Goal: Check status: Check status

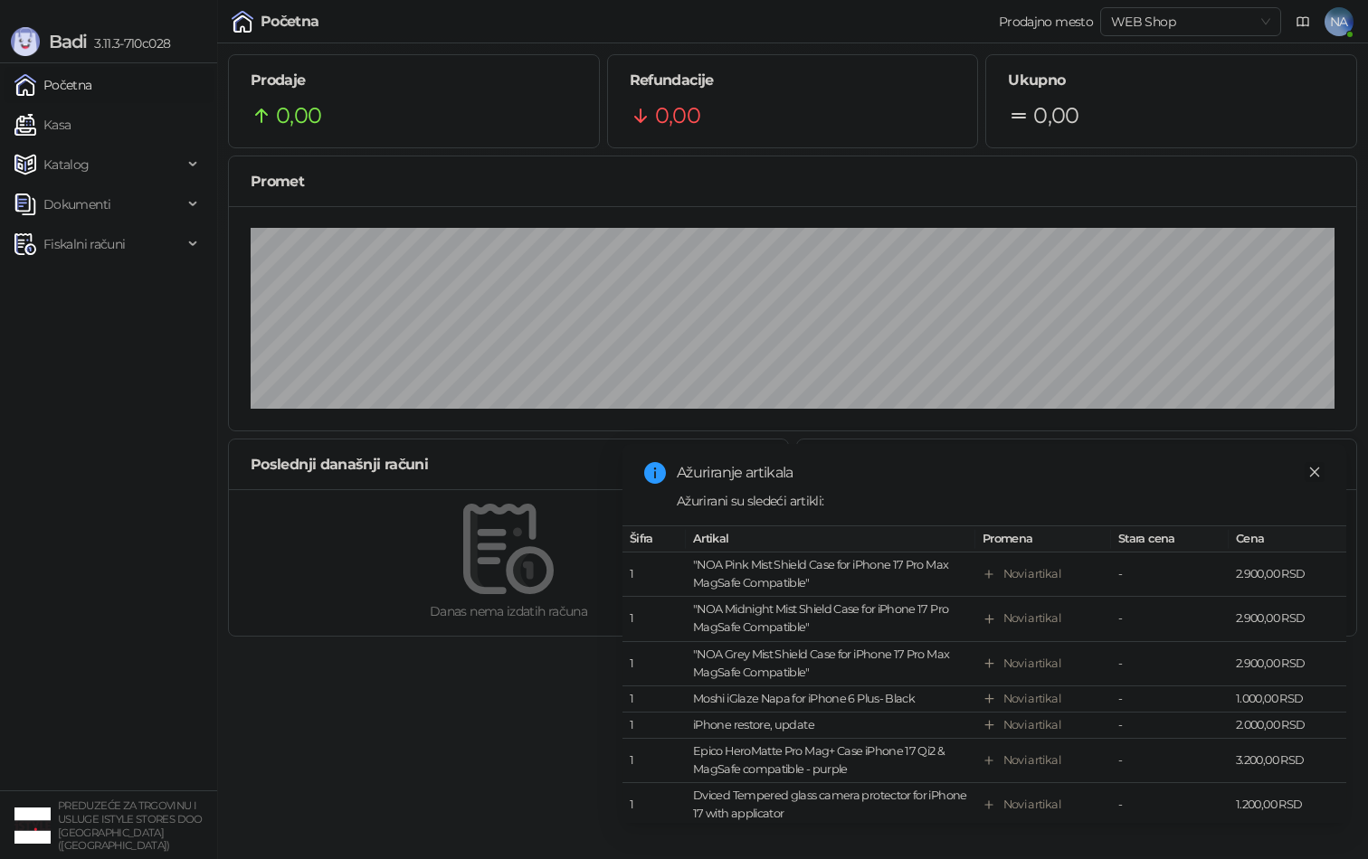
click at [1310, 472] on icon "close" at bounding box center [1314, 472] width 13 height 13
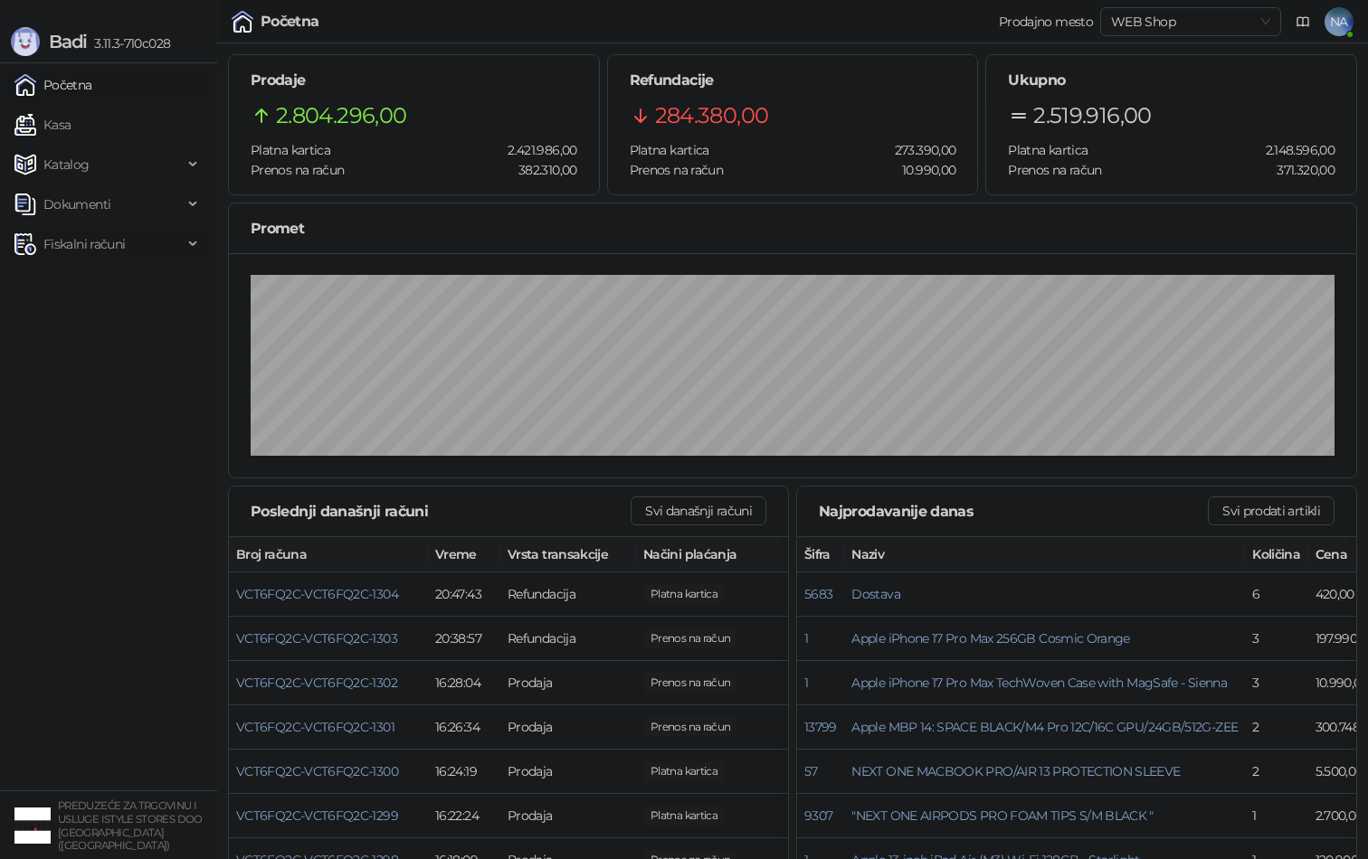
click at [85, 248] on span "Fiskalni računi" at bounding box center [83, 244] width 81 height 36
click at [92, 284] on link "Izdati računi" at bounding box center [71, 284] width 99 height 36
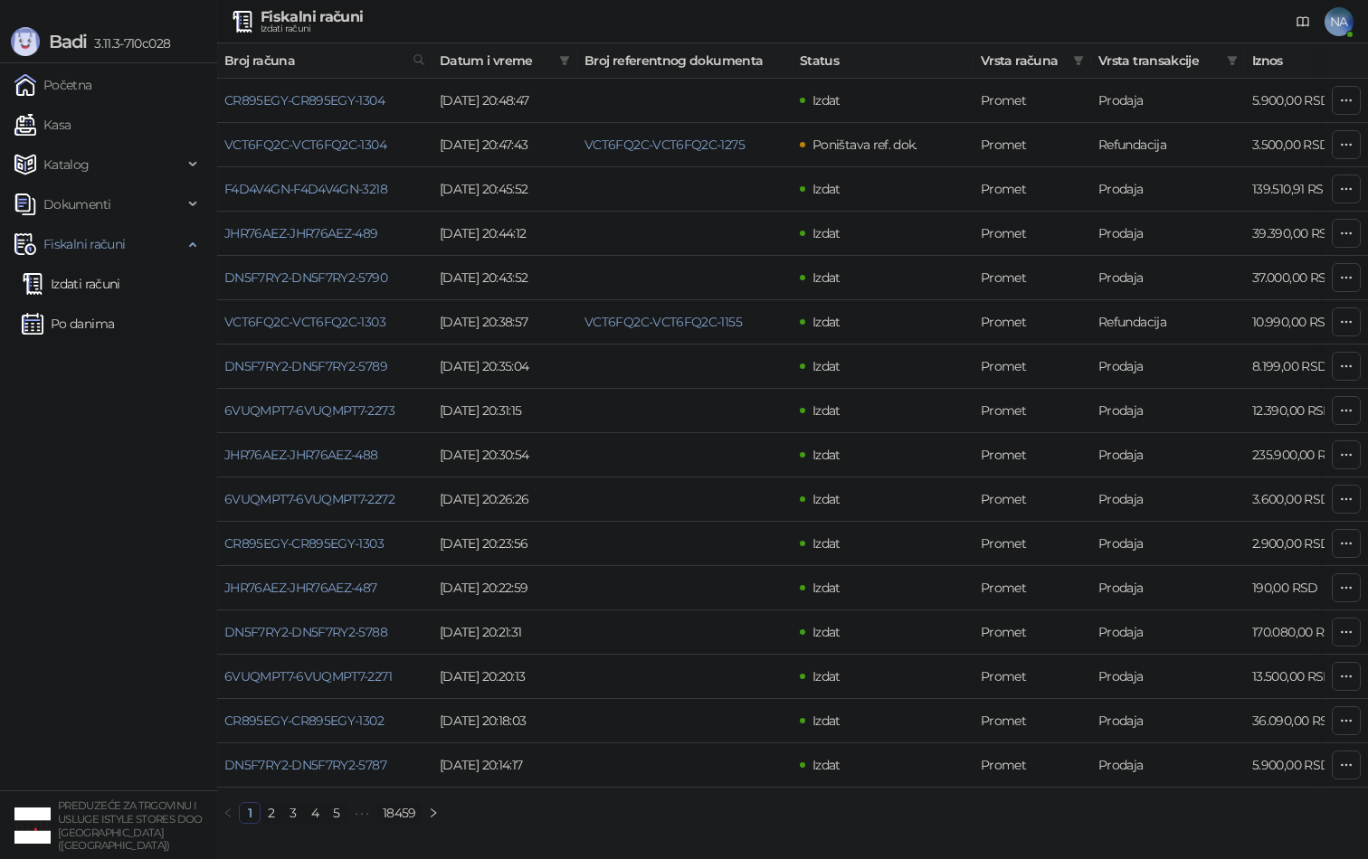
click at [82, 333] on link "Po danima" at bounding box center [68, 324] width 92 height 36
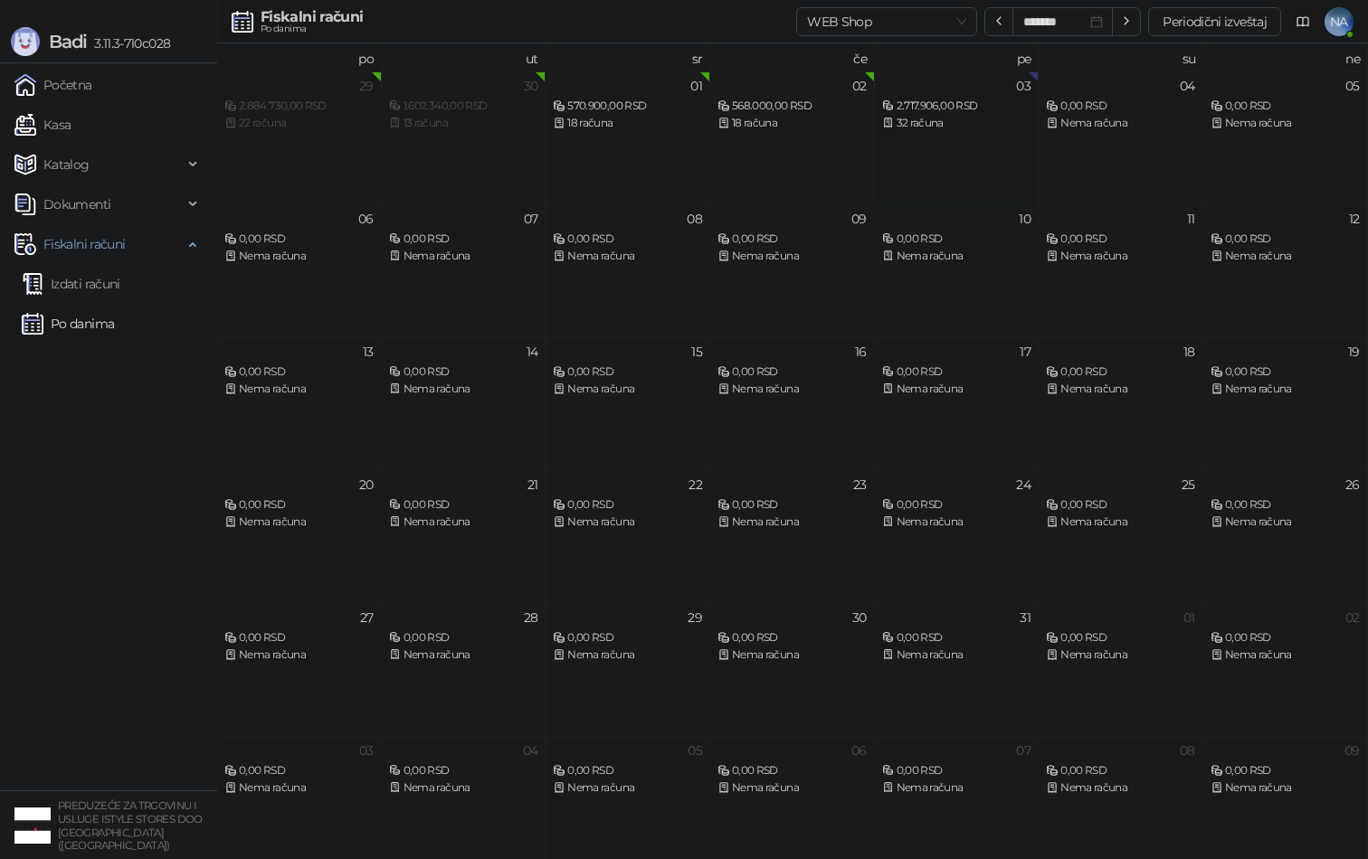
click at [935, 133] on div "03 2.717.906,00 RSD 32 računa" at bounding box center [957, 137] width 165 height 133
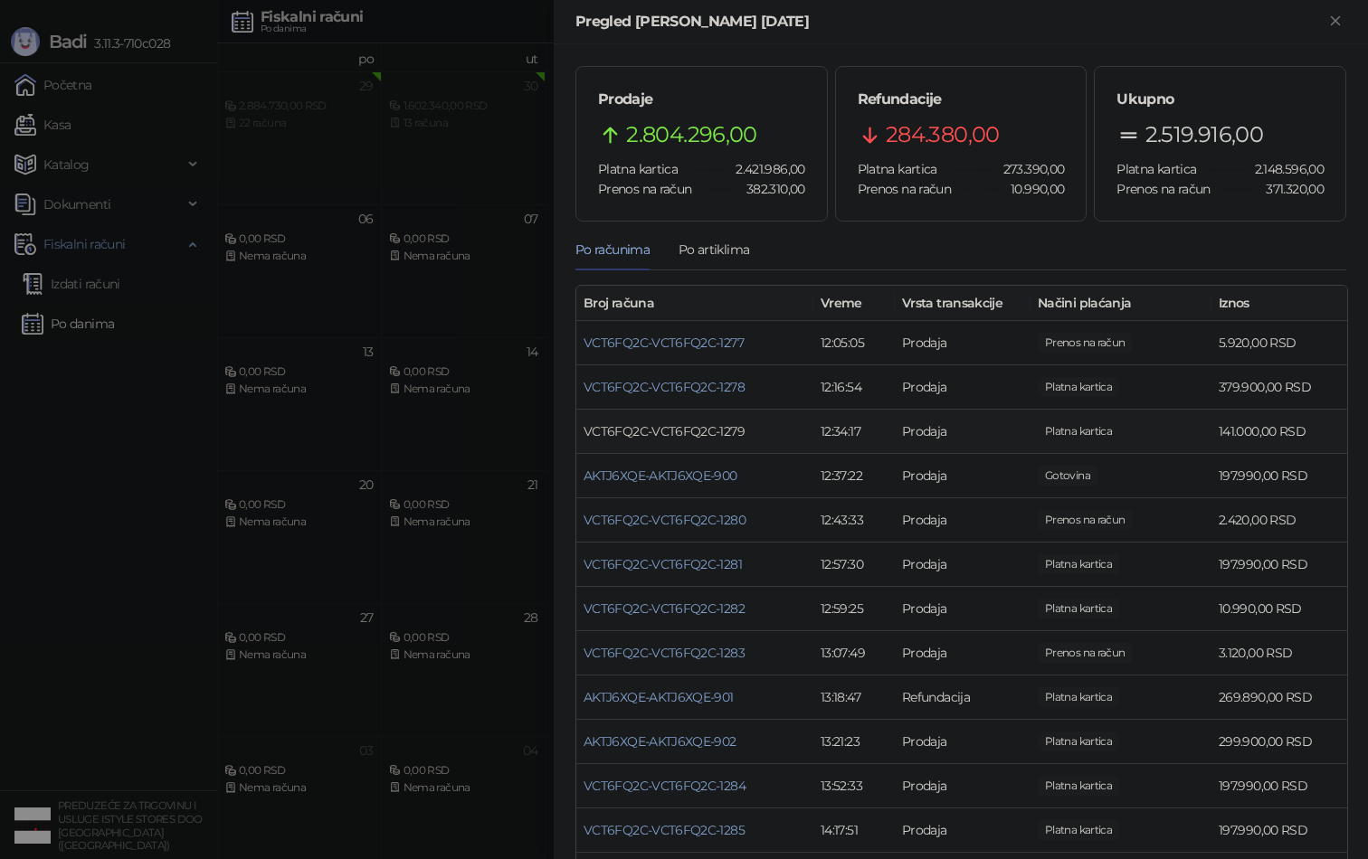
click at [679, 431] on link "VCT6FQ2C-VCT6FQ2C-1279" at bounding box center [663, 431] width 161 height 16
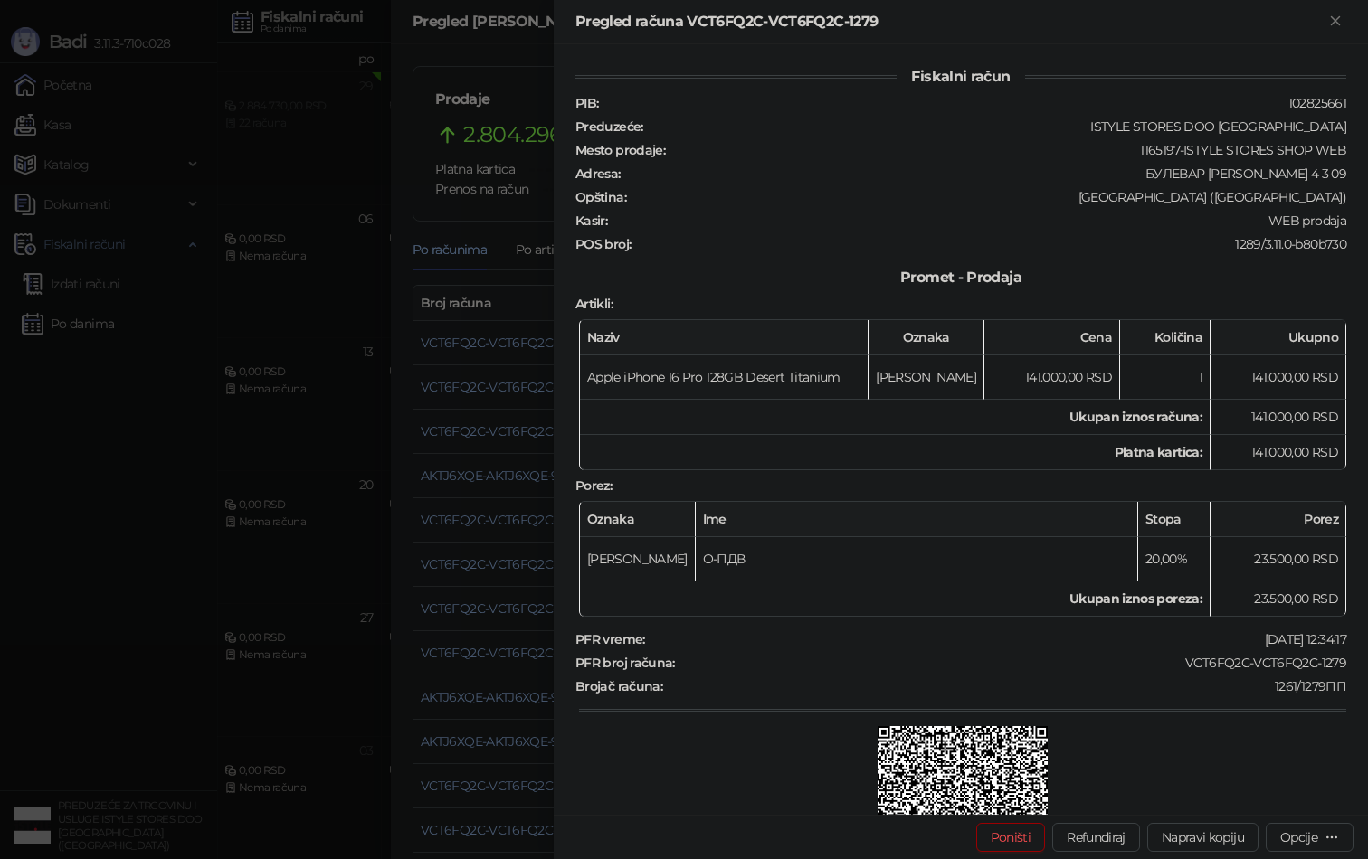
click at [212, 482] on div at bounding box center [684, 429] width 1368 height 859
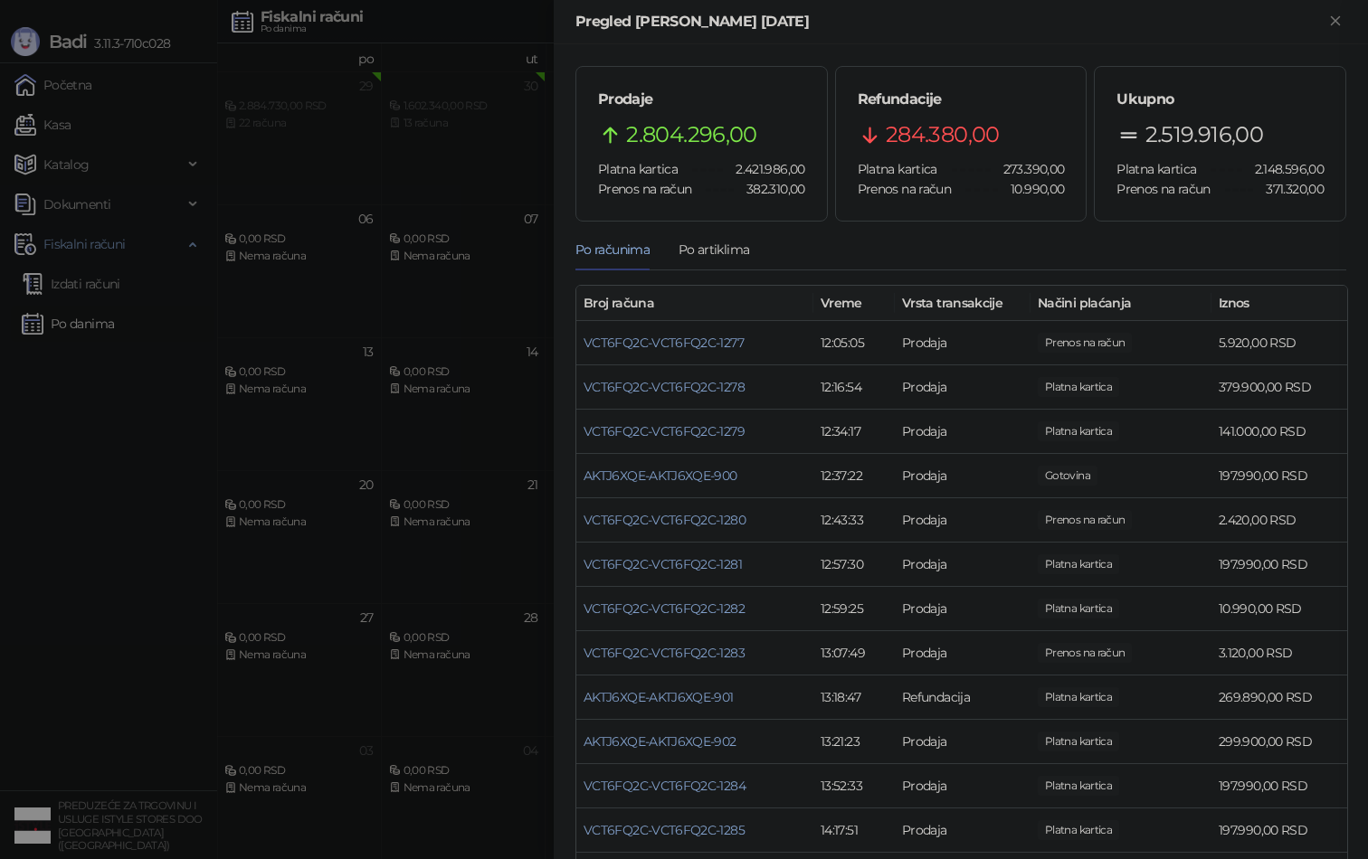
click at [80, 476] on div at bounding box center [684, 429] width 1368 height 859
